Goal: Contribute content: Contribute content

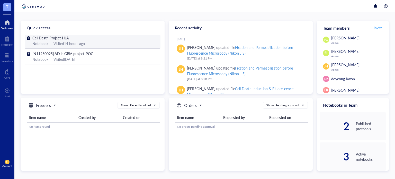
click at [53, 36] on span "Cell Death Project-HJA" at bounding box center [50, 37] width 37 height 5
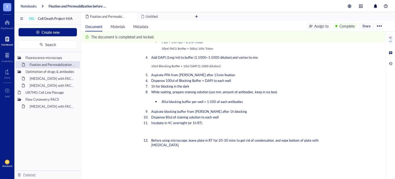
scroll to position [223, 0]
click at [379, 26] on div at bounding box center [379, 26] width 8 height 8
click at [362, 42] on div "Download" at bounding box center [356, 43] width 15 height 5
click at [379, 26] on div at bounding box center [379, 26] width 8 height 8
click at [365, 26] on span "Share" at bounding box center [366, 26] width 8 height 5
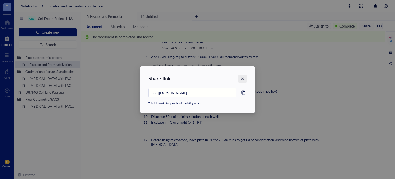
click at [242, 79] on icon "Close" at bounding box center [243, 79] width 4 height 4
type input "https://app.genemod.net/app/0a20e60d-b435-4141-9b5f-e154396ddabe/projects/proje…"
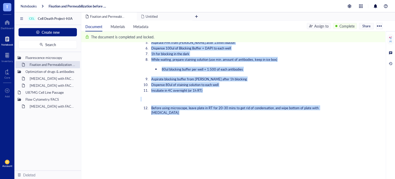
scroll to position [266, 0]
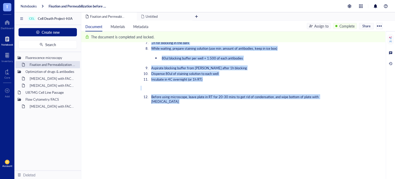
drag, startPoint x: 142, startPoint y: 61, endPoint x: 223, endPoint y: 125, distance: 102.7
copy div "Fixation and Permeabilization before Fluorescence Microscopy (Nikon JIS) Fixati…"
click at [6, 38] on div at bounding box center [7, 39] width 12 height 8
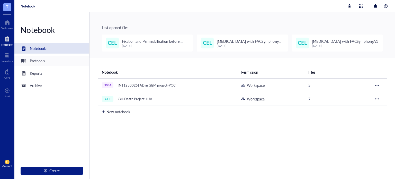
click at [36, 62] on div "Protocols" at bounding box center [37, 61] width 15 height 6
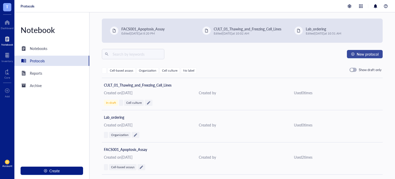
click at [362, 52] on span "New protocol" at bounding box center [368, 54] width 22 height 4
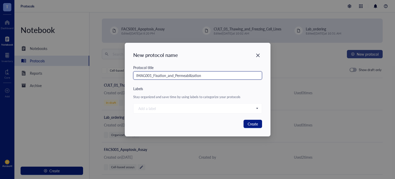
type input "IMAG001_Fixation_and_Permeabilization"
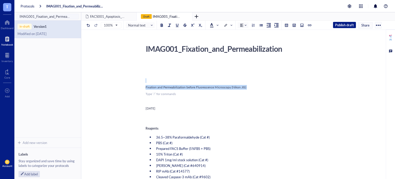
drag, startPoint x: 151, startPoint y: 97, endPoint x: 136, endPoint y: 81, distance: 22.2
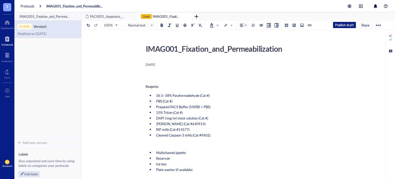
drag, startPoint x: 175, startPoint y: 64, endPoint x: 135, endPoint y: 65, distance: 39.9
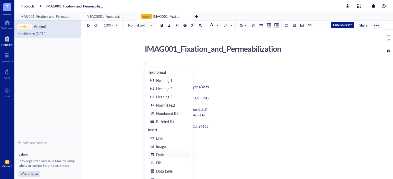
click at [166, 157] on div "Date" at bounding box center [171, 154] width 31 height 6
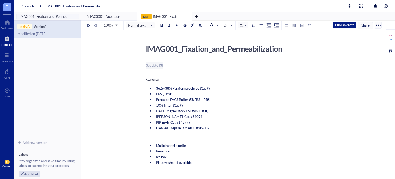
click at [160, 65] on div "To enrich screen reader interactions, please activate Accessibility in Grammarl…" at bounding box center [161, 66] width 4 height 4
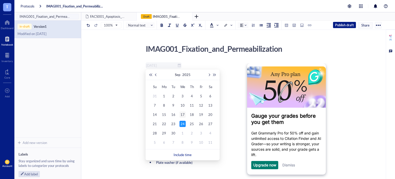
type input "[DATE]"
click at [183, 114] on div "17" at bounding box center [183, 114] width 6 height 6
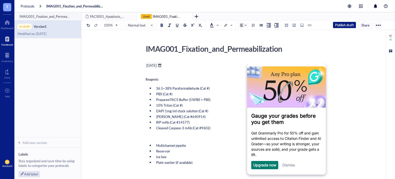
click at [293, 166] on link "Dismiss" at bounding box center [288, 165] width 13 height 4
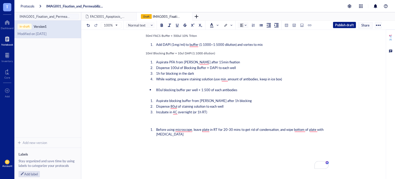
scroll to position [231, 0]
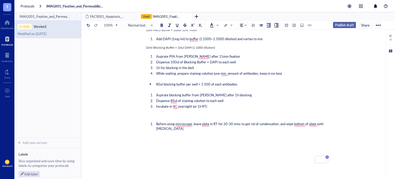
click at [349, 24] on span "Publish draft" at bounding box center [344, 25] width 19 height 5
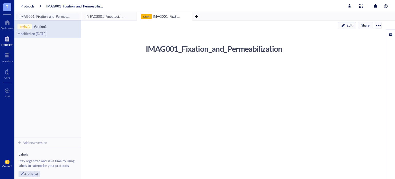
scroll to position [0, 0]
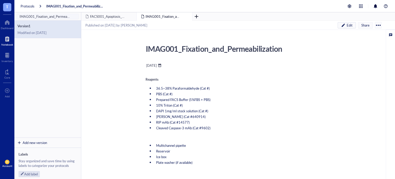
click at [377, 24] on div at bounding box center [378, 25] width 8 height 8
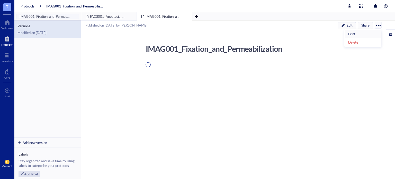
click at [360, 33] on div "Print" at bounding box center [362, 34] width 29 height 5
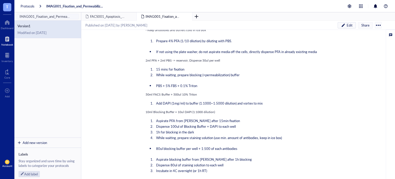
scroll to position [176, 0]
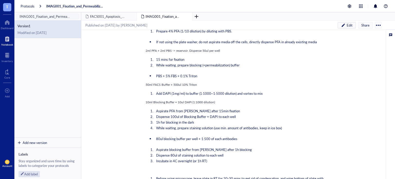
click at [145, 49] on div "IMAG001_Fixation_and_Permeabilization IMAG001_Fixation_and_Permeabilization ﻿ […" at bounding box center [237, 88] width 312 height 444
click at [348, 23] on span "Edit" at bounding box center [350, 25] width 6 height 5
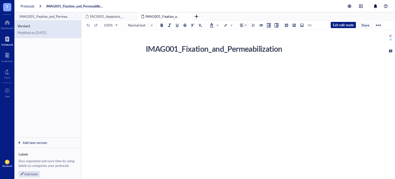
scroll to position [0, 0]
click at [319, 66] on div "To enrich screen reader interactions, please activate Accessibility in Grammarl…" at bounding box center [237, 110] width 183 height 98
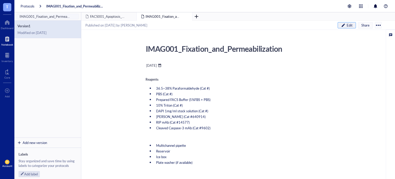
click at [346, 25] on div "Edit" at bounding box center [347, 25] width 12 height 5
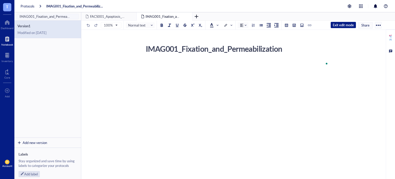
click at [203, 117] on div "To enrich screen reader interactions, please activate Accessibility in Grammarl…" at bounding box center [237, 110] width 183 height 98
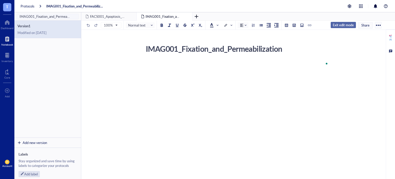
click at [334, 25] on span "Exit edit mode" at bounding box center [343, 25] width 21 height 5
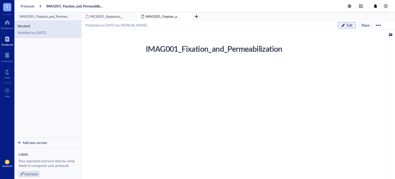
click at [349, 26] on span "Edit" at bounding box center [350, 25] width 6 height 5
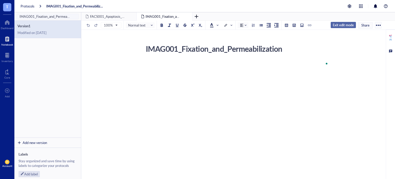
click at [340, 26] on span "Exit edit mode" at bounding box center [343, 25] width 21 height 5
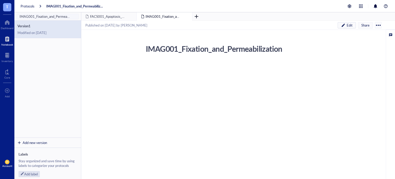
click at [6, 43] on div "Notebook" at bounding box center [7, 44] width 12 height 3
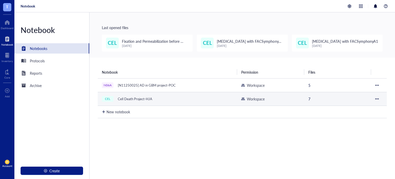
click at [142, 98] on div "Cell Death Project-HJA" at bounding box center [134, 98] width 39 height 7
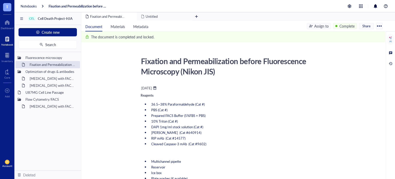
click at [382, 26] on div at bounding box center [379, 26] width 8 height 8
click at [282, 22] on ul "Document Materials Metadata" at bounding box center [194, 26] width 226 height 11
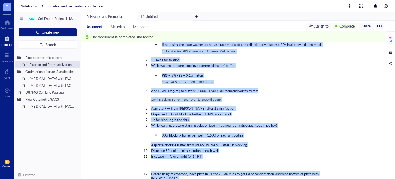
scroll to position [221, 0]
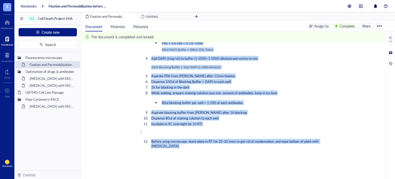
drag, startPoint x: 140, startPoint y: 94, endPoint x: 189, endPoint y: 160, distance: 81.3
click at [189, 160] on div "Fixation and Permeabilization before Fluorescence Microscopy (Nikon JIS) Fixati…" at bounding box center [232, 41] width 302 height 417
copy div "Loremips: 42.6~59% Dolorsitametcons (Adi #) ELI (Sed #) Doeiusmo TEMP Incidi (8…"
click at [6, 41] on div at bounding box center [7, 39] width 12 height 8
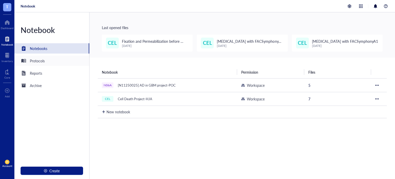
click at [48, 62] on div "Protocols" at bounding box center [51, 61] width 75 height 10
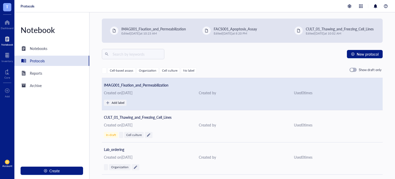
click at [165, 100] on div "Add label" at bounding box center [242, 103] width 277 height 6
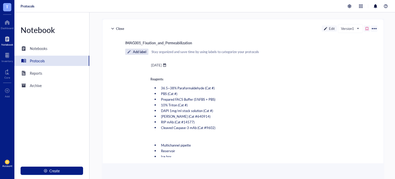
click at [331, 29] on div "Edit" at bounding box center [329, 28] width 15 height 6
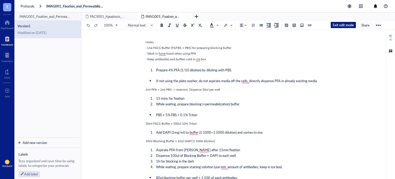
scroll to position [149, 0]
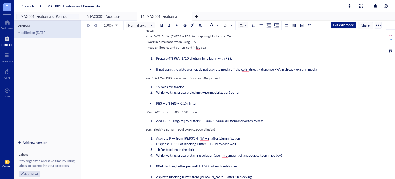
click at [143, 75] on div "IMAG001_Fixation_and_Permeabilization IMAG001_Fixation_and_Permeabilization ﻿ […" at bounding box center [237, 115] width 312 height 444
click at [147, 78] on span "2ml PFA + 2ml PBS -> reservoir, Dispense 50ul per well" at bounding box center [183, 78] width 75 height 4
click at [155, 87] on li "15 mins for fixation" at bounding box center [241, 86] width 175 height 5
click at [146, 111] on span "50ml FACS Buffer + 500ul 10% Triton" at bounding box center [171, 112] width 51 height 4
click at [155, 122] on li "Add DAPI (1mg/ml) to buffer (1:1000~1:5000 dilution) and vortex to mix" at bounding box center [241, 120] width 175 height 5
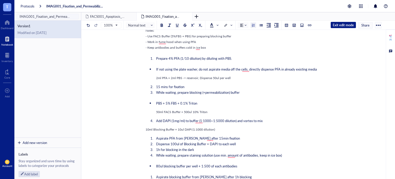
click at [145, 130] on div "IMAG001_Fixation_and_Permeabilization IMAG001_Fixation_and_Permeabilization ﻿ […" at bounding box center [237, 115] width 312 height 444
click at [146, 130] on span "10ml Blocking Buffer + 10ul DAPI (1:1000 dilution)" at bounding box center [181, 129] width 70 height 4
click at [155, 136] on li "Aspirate PFA from [PERSON_NAME] after 15min fixation" at bounding box center [241, 138] width 175 height 5
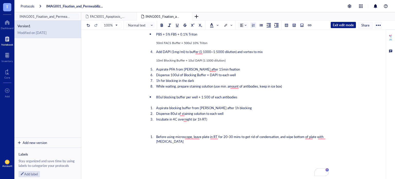
scroll to position [218, 0]
click at [157, 107] on span "Aspirate blocking buffer from [PERSON_NAME] after 1h blocking" at bounding box center [204, 107] width 96 height 5
click at [154, 139] on ol "Before using microscope, leave plate in RT for 20-30 mins to get rid of condens…" at bounding box center [237, 138] width 183 height 11
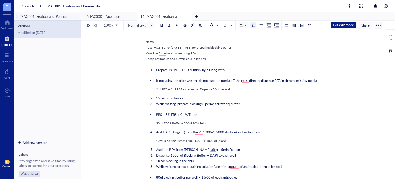
scroll to position [138, 0]
click at [341, 25] on span "Exit edit mode" at bounding box center [343, 25] width 21 height 5
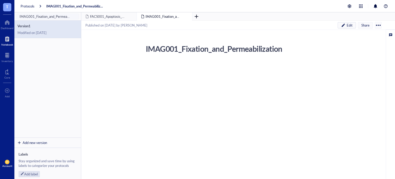
scroll to position [0, 0]
click at [380, 23] on div at bounding box center [378, 25] width 8 height 8
click at [365, 34] on div "Print" at bounding box center [362, 34] width 29 height 5
click at [31, 32] on div "Modified on [DATE]" at bounding box center [47, 32] width 60 height 5
click at [7, 41] on div at bounding box center [7, 39] width 12 height 8
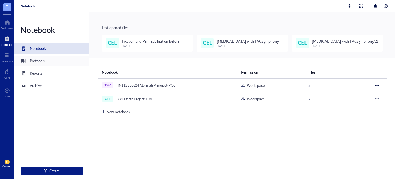
click at [54, 59] on div "Protocols" at bounding box center [51, 61] width 75 height 10
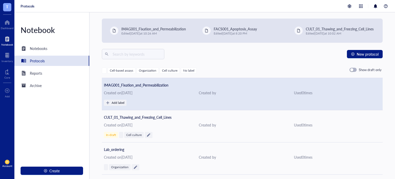
click at [169, 96] on div "IMAG001_Fixation_and_Permeabilization Created on [DATE] Created by Used 0 time …" at bounding box center [242, 94] width 281 height 32
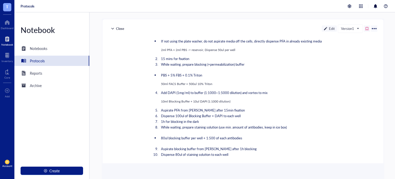
scroll to position [177, 0]
click at [333, 26] on div "Edit" at bounding box center [329, 28] width 15 height 6
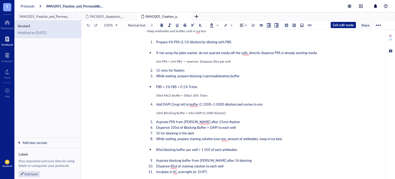
scroll to position [219, 0]
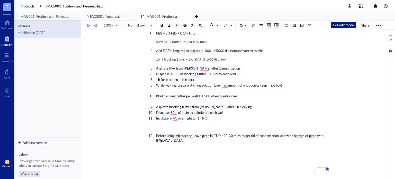
click at [376, 24] on div at bounding box center [378, 25] width 8 height 8
click at [363, 36] on div "Print" at bounding box center [362, 34] width 29 height 5
click at [379, 24] on div at bounding box center [378, 25] width 8 height 8
click at [344, 25] on span "Exit edit mode" at bounding box center [343, 25] width 21 height 5
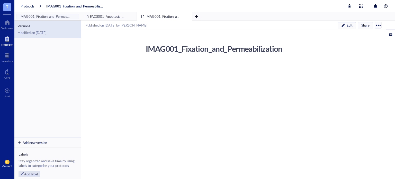
scroll to position [0, 0]
click at [376, 25] on div at bounding box center [378, 25] width 8 height 8
click at [368, 32] on div "Print" at bounding box center [362, 34] width 29 height 5
click at [110, 14] on span "FACS001_Apoptosis_Assay" at bounding box center [110, 16] width 41 height 5
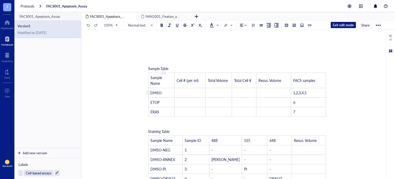
scroll to position [206, 0]
click at [172, 15] on span "IMAG001_Fixation_and_Permeabilization" at bounding box center [176, 16] width 60 height 5
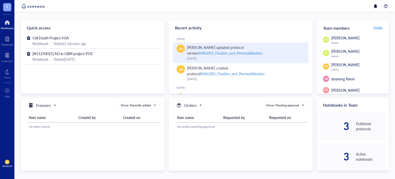
click at [214, 51] on div "IMAG001_Fixation_and_Permeabilization" at bounding box center [230, 52] width 64 height 5
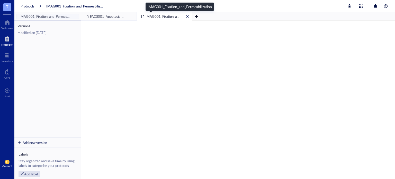
click at [158, 14] on span "IMAG001_Fixation_and_Permeabilization" at bounding box center [176, 16] width 60 height 5
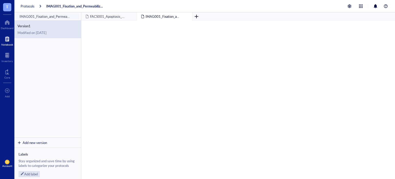
click at [39, 24] on span "Version 1" at bounding box center [47, 26] width 60 height 5
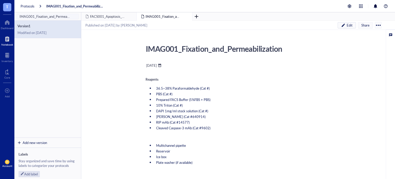
scroll to position [100, 0]
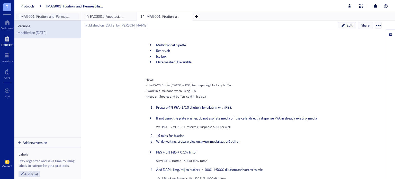
click at [380, 24] on div at bounding box center [378, 25] width 8 height 8
click at [362, 35] on div "Print" at bounding box center [362, 34] width 29 height 5
